Goal: Information Seeking & Learning: Learn about a topic

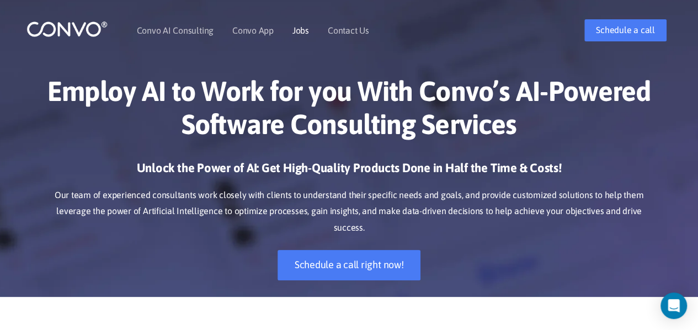
click at [298, 28] on link "Jobs" at bounding box center [300, 30] width 17 height 9
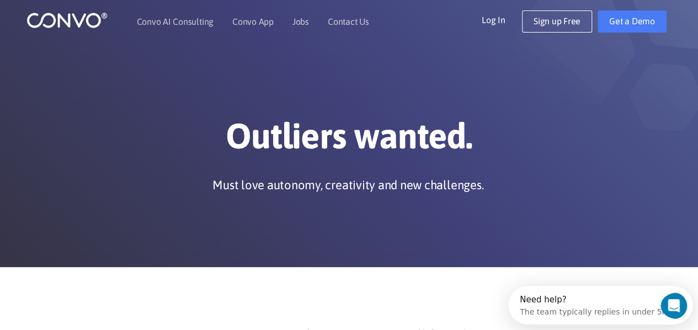
scroll to position [1, 0]
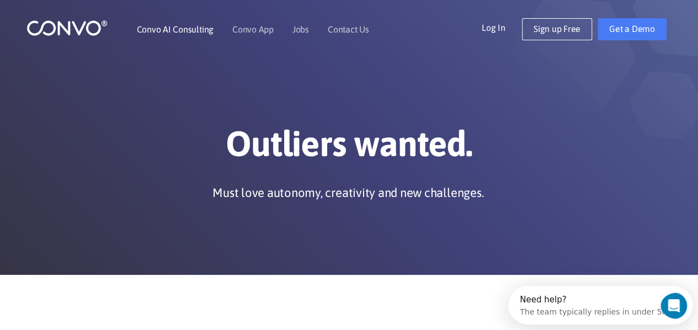
click at [180, 27] on link "Convo AI Consulting" at bounding box center [175, 29] width 77 height 9
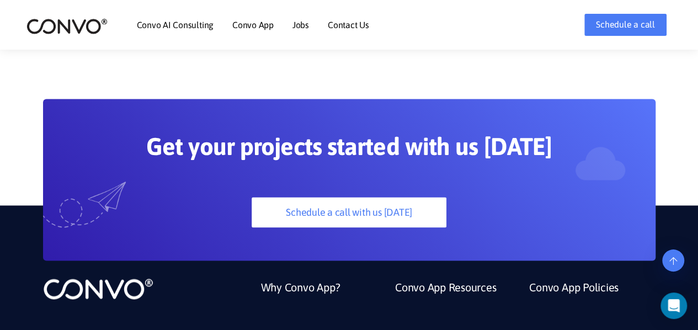
scroll to position [3031, 0]
